Goal: Find specific page/section: Find specific page/section

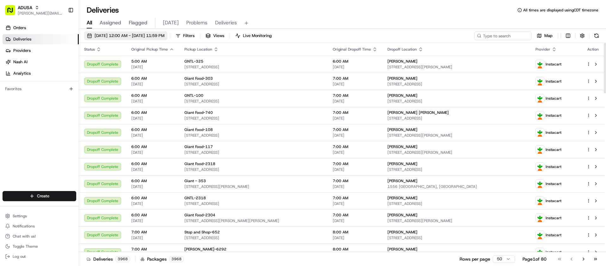
click at [41, 247] on button "Toggle Theme" at bounding box center [40, 246] width 74 height 9
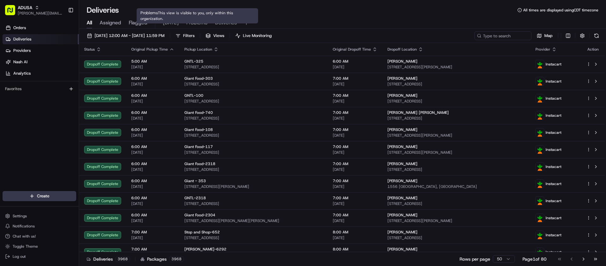
click at [178, 23] on span "[DATE]" at bounding box center [171, 23] width 16 height 8
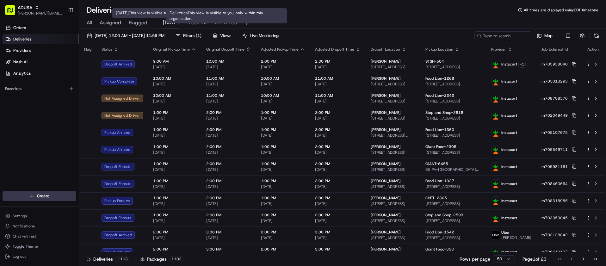
click at [226, 22] on span "Deliveries" at bounding box center [226, 23] width 22 height 8
